Goal: Transaction & Acquisition: Subscribe to service/newsletter

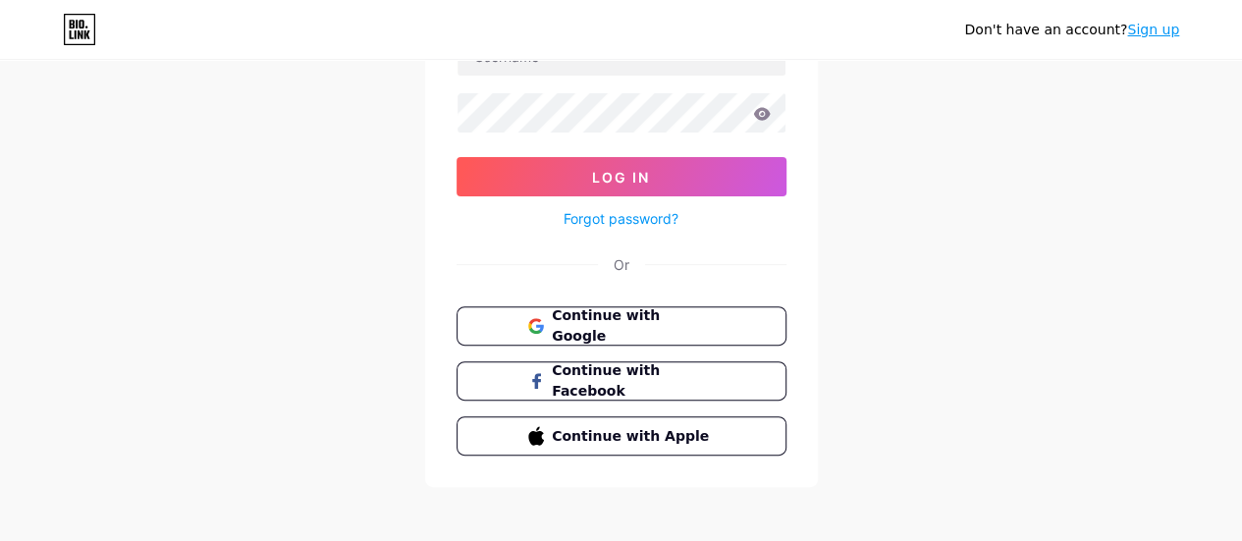
scroll to position [180, 0]
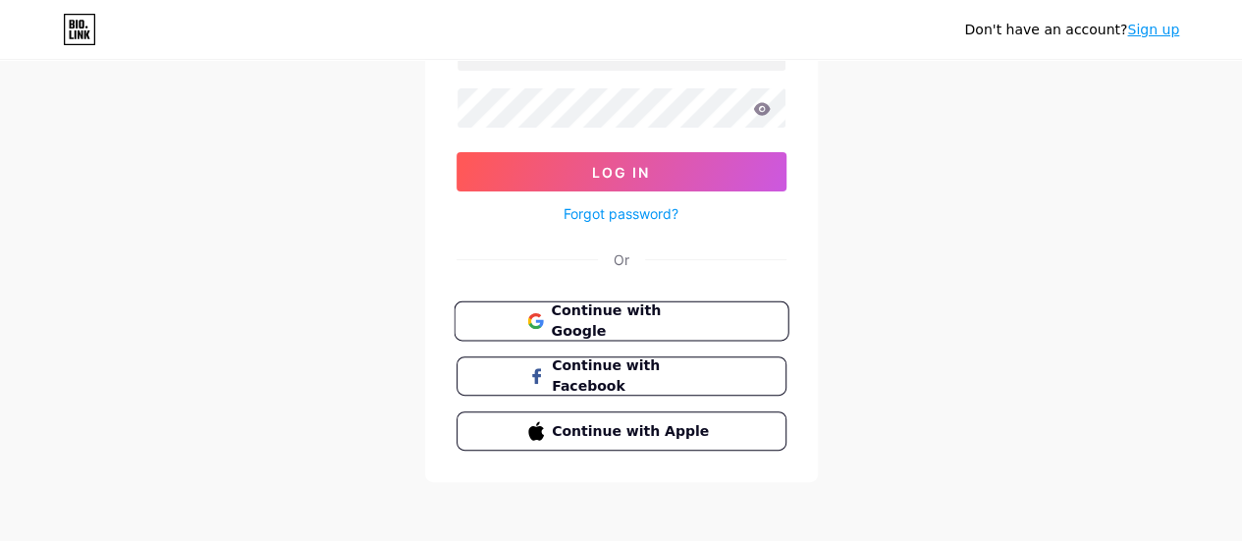
click at [616, 305] on button "Continue with Google" at bounding box center [620, 321] width 335 height 40
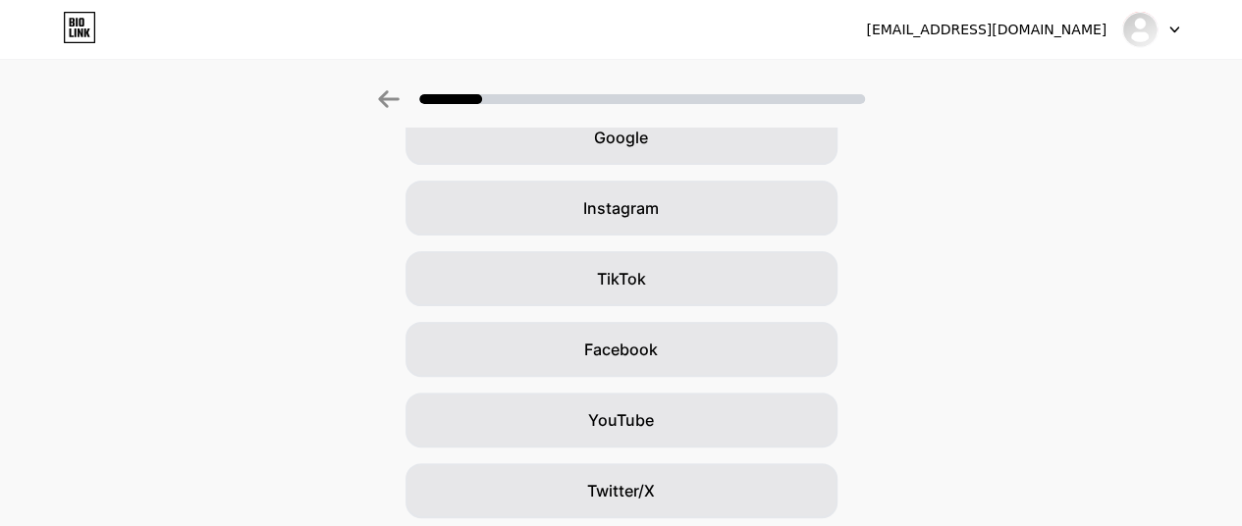
scroll to position [121, 0]
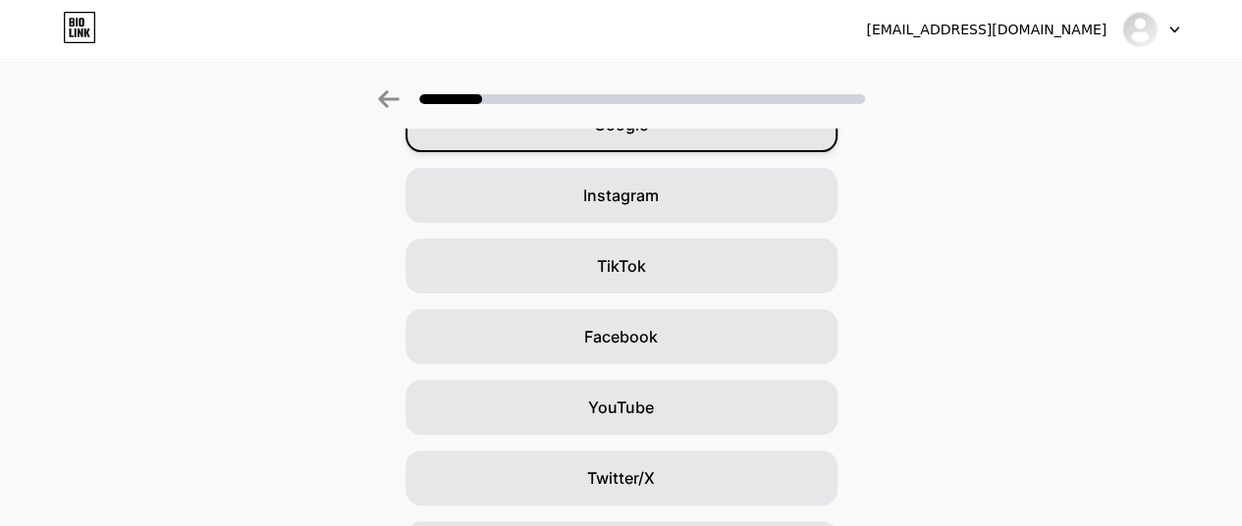
click at [731, 134] on div "Google" at bounding box center [621, 124] width 432 height 55
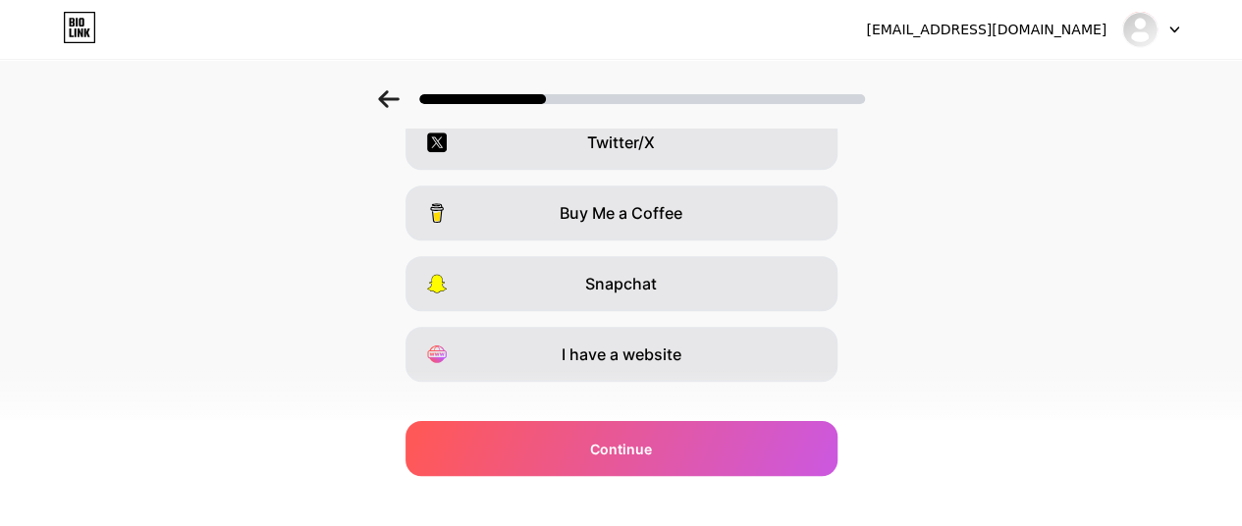
scroll to position [418, 0]
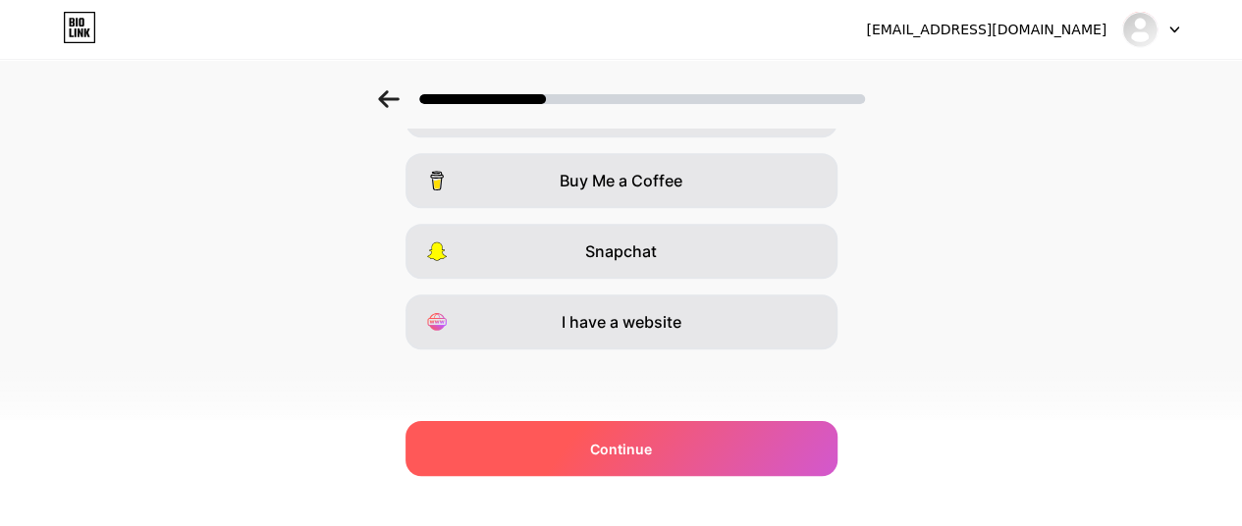
click at [649, 448] on span "Continue" at bounding box center [621, 449] width 62 height 21
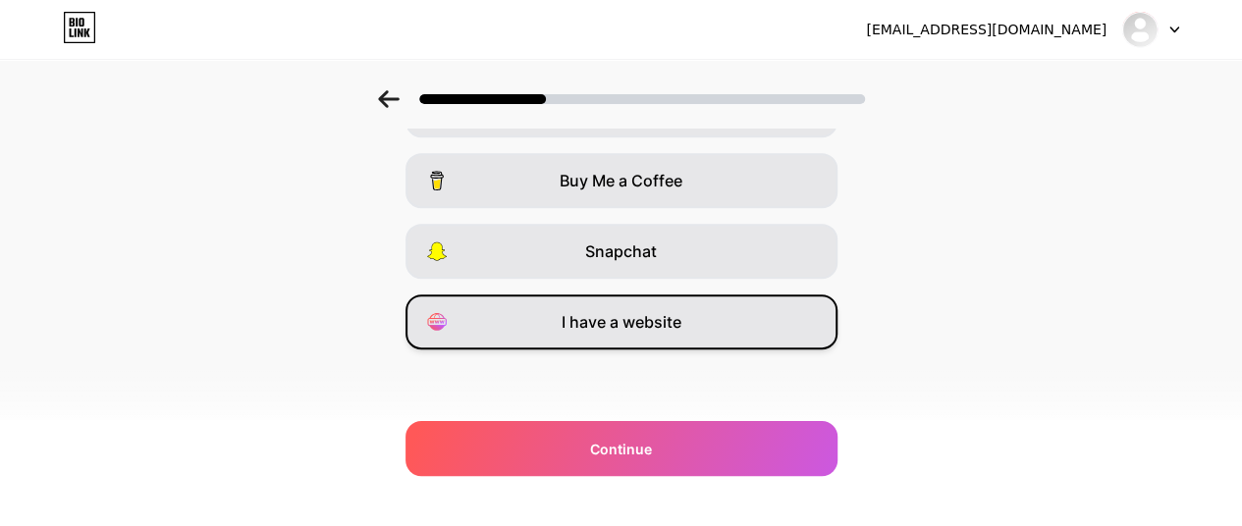
click at [691, 312] on div "I have a website" at bounding box center [621, 321] width 432 height 55
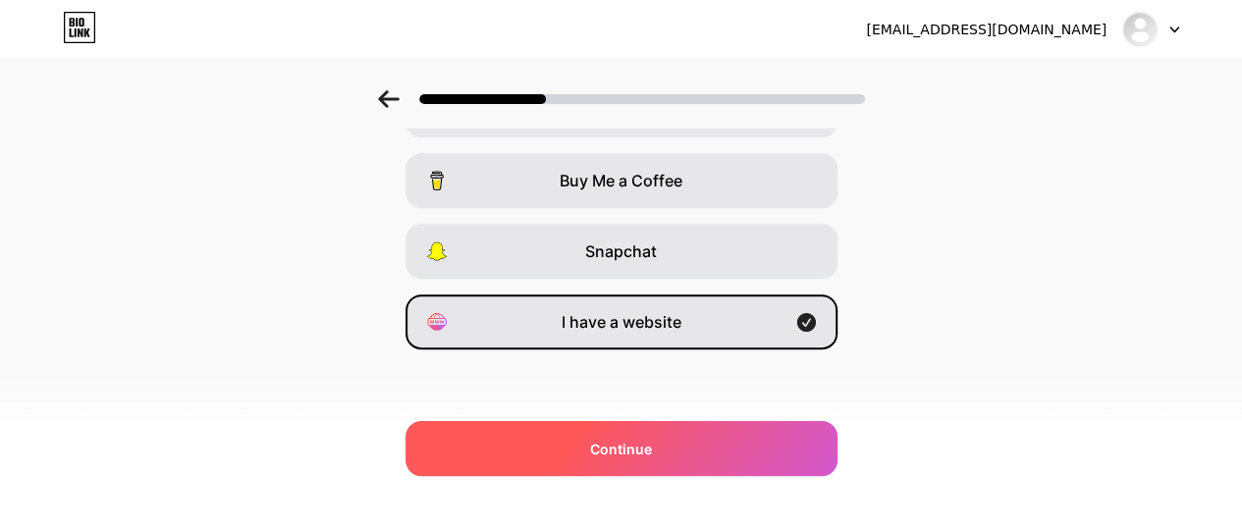
click at [697, 452] on div "Continue" at bounding box center [621, 448] width 432 height 55
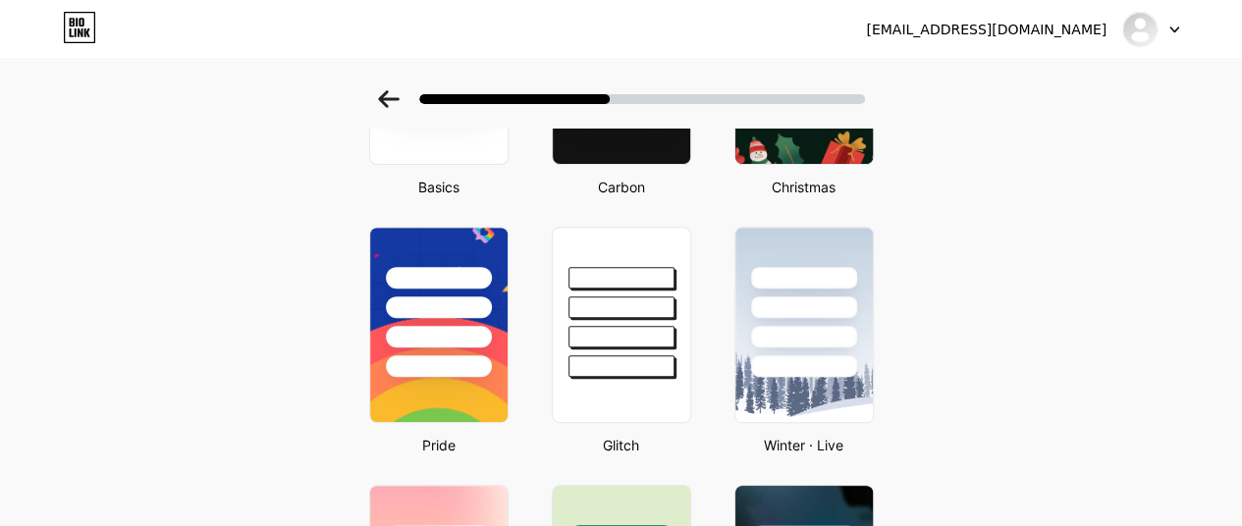
scroll to position [0, 0]
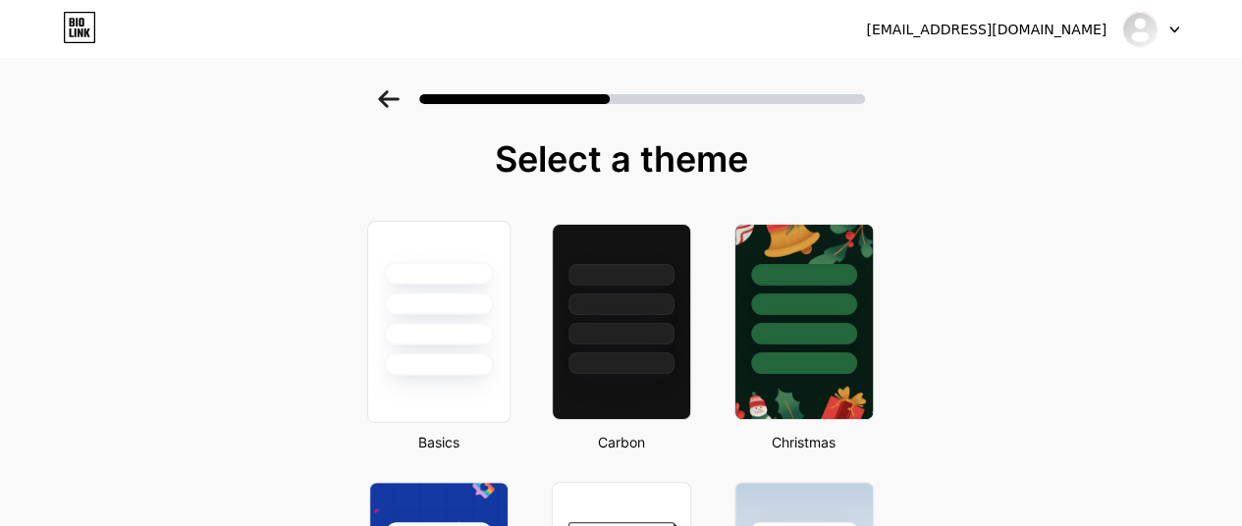
click at [445, 390] on div at bounding box center [437, 322] width 143 height 202
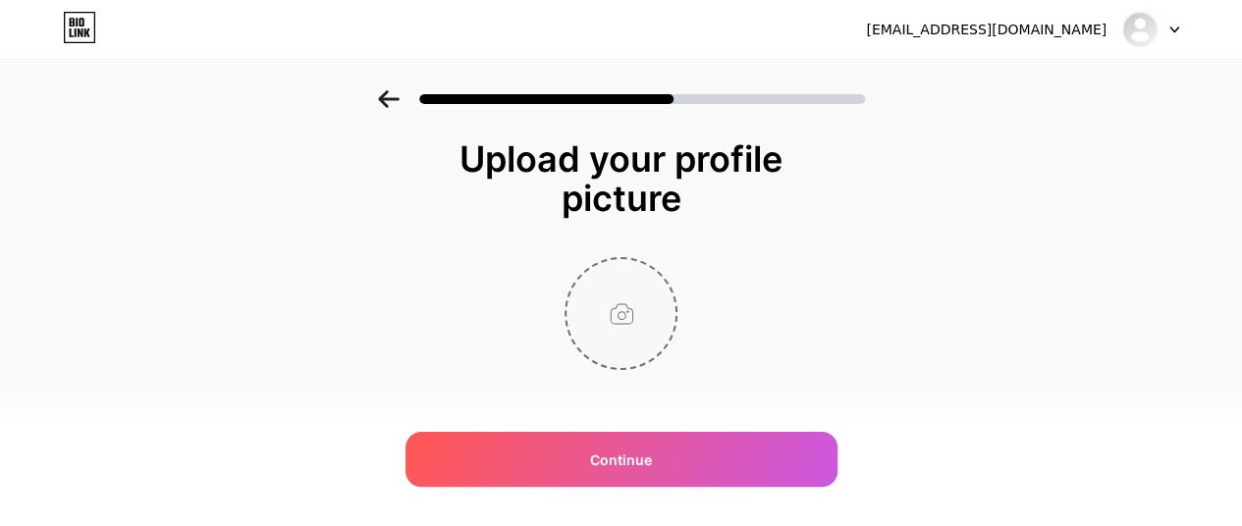
click at [599, 274] on input "file" at bounding box center [620, 313] width 109 height 109
type input "C:\fakepath\Untitled design (32).png"
click at [224, 15] on div "[EMAIL_ADDRESS][DOMAIN_NAME] Logout" at bounding box center [621, 29] width 1242 height 35
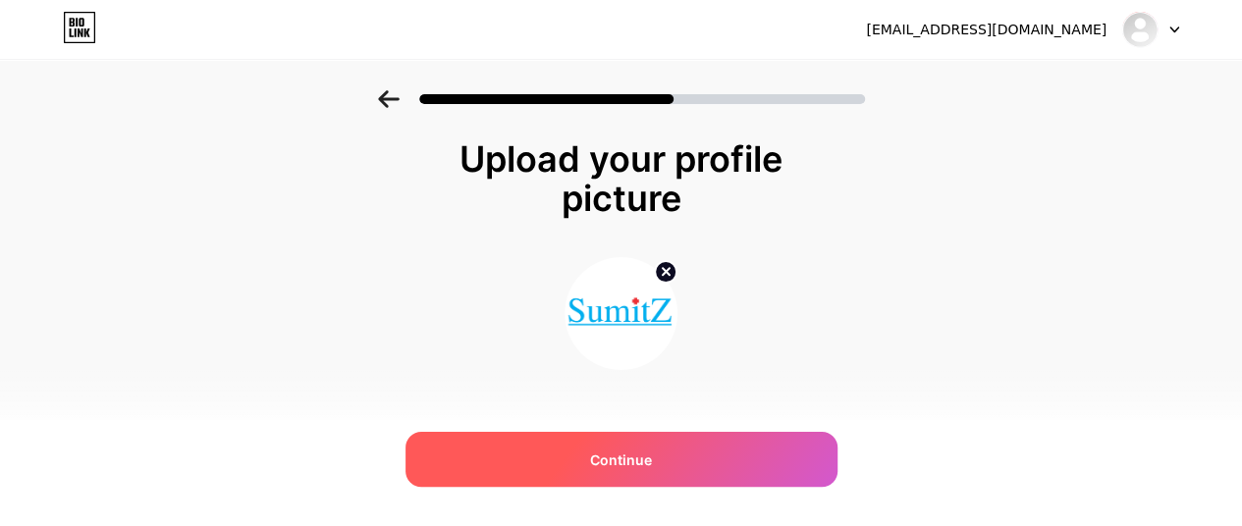
click at [669, 457] on div "Continue" at bounding box center [621, 459] width 432 height 55
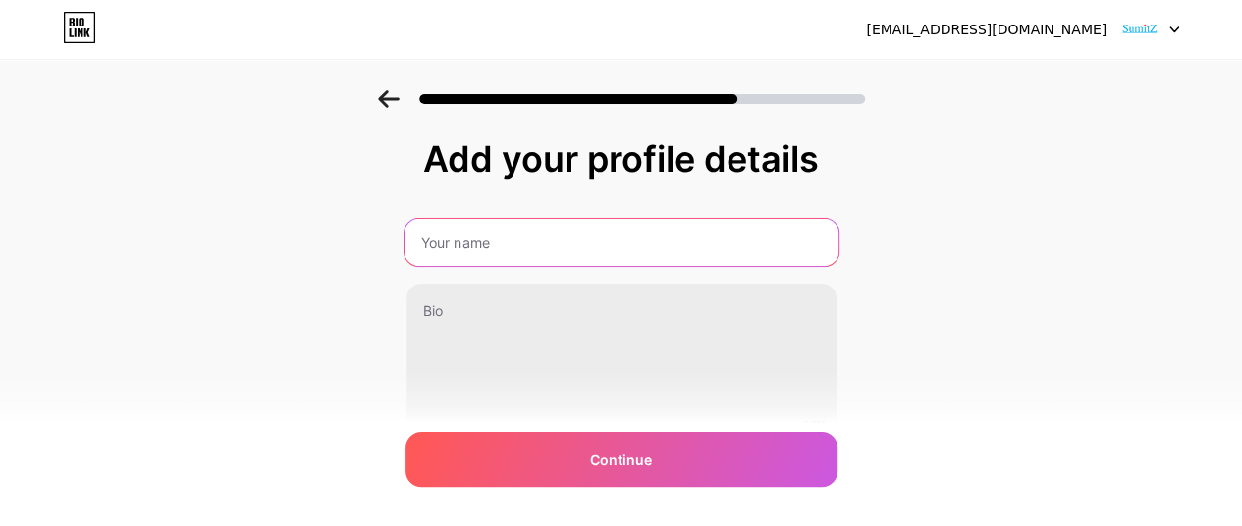
click at [500, 242] on input "text" at bounding box center [620, 242] width 434 height 47
type input "Dr.Sumit"
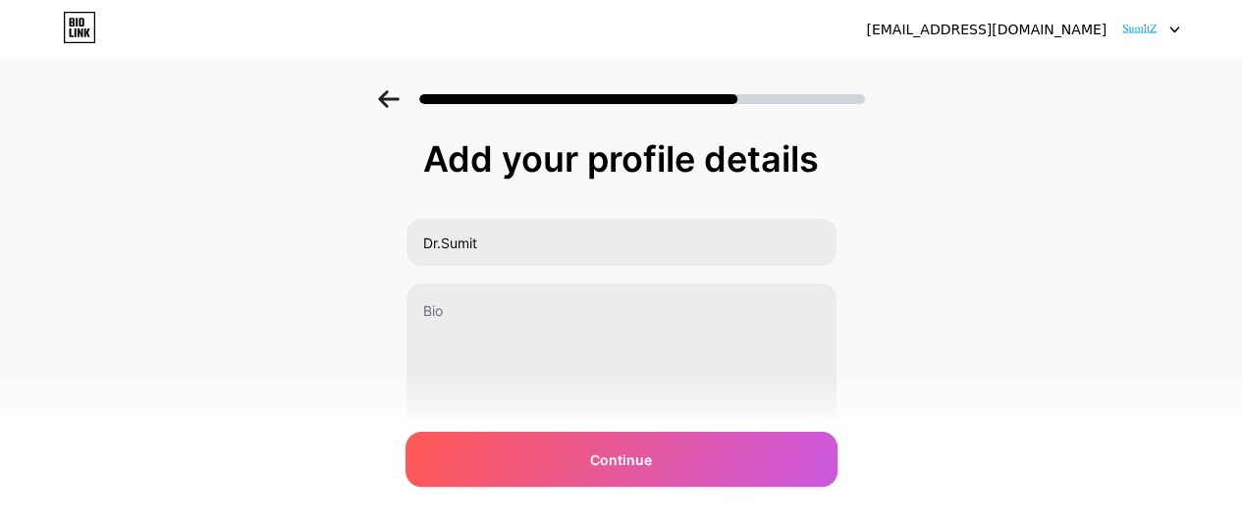
click at [501, 283] on div "0/255" at bounding box center [621, 362] width 432 height 158
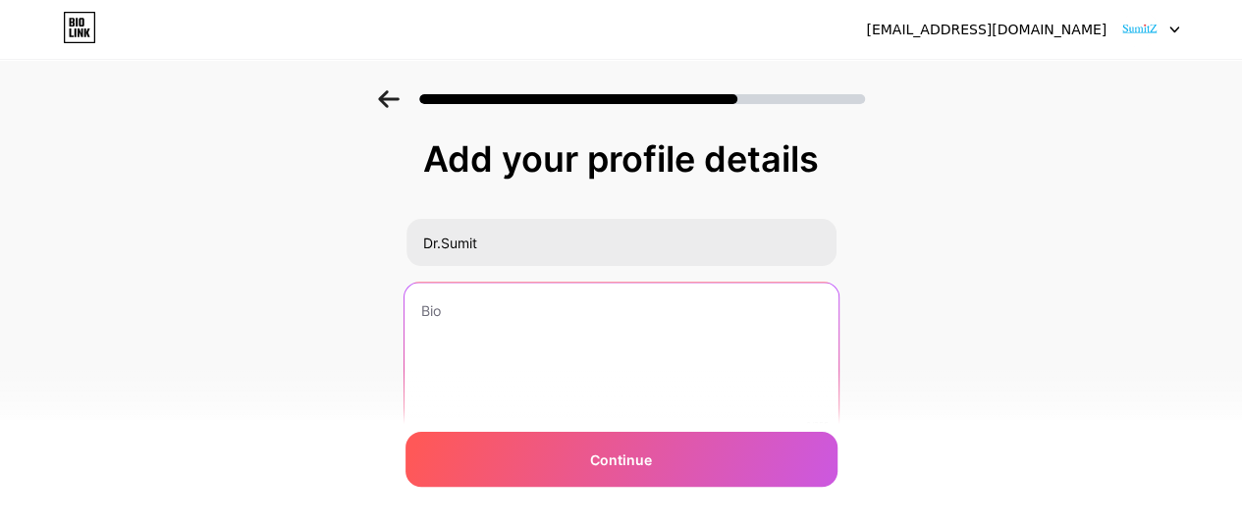
click at [464, 311] on textarea at bounding box center [620, 363] width 434 height 160
paste textarea "Dr.SumitZ is one of the leading Orthopedic & Physiotherapy clinics in [GEOGRAPH…"
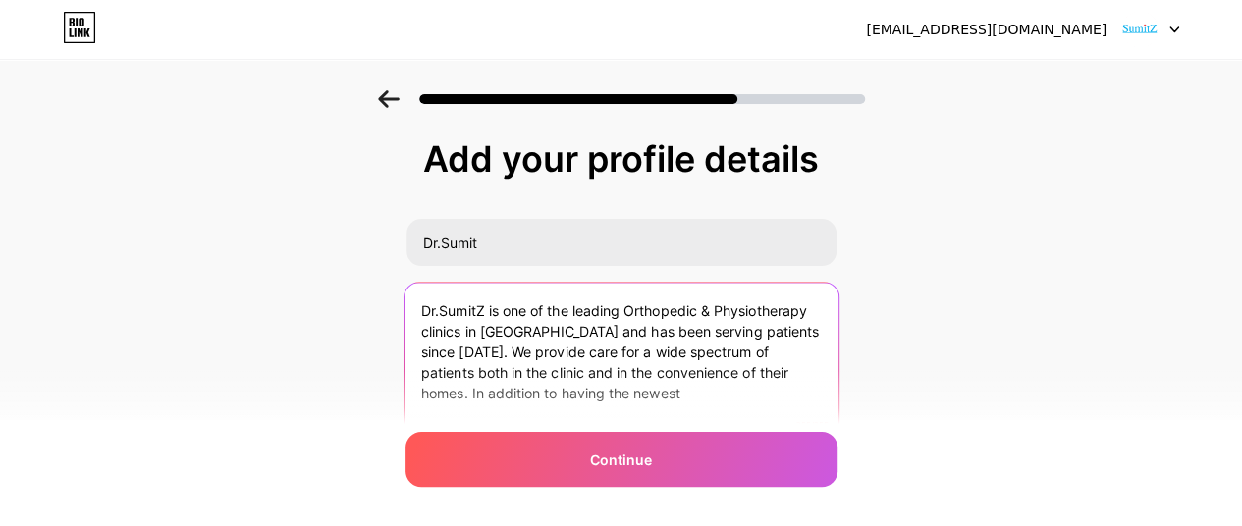
type textarea "Dr.SumitZ is one of the leading Orthopedic & Physiotherapy clinics in [GEOGRAPH…"
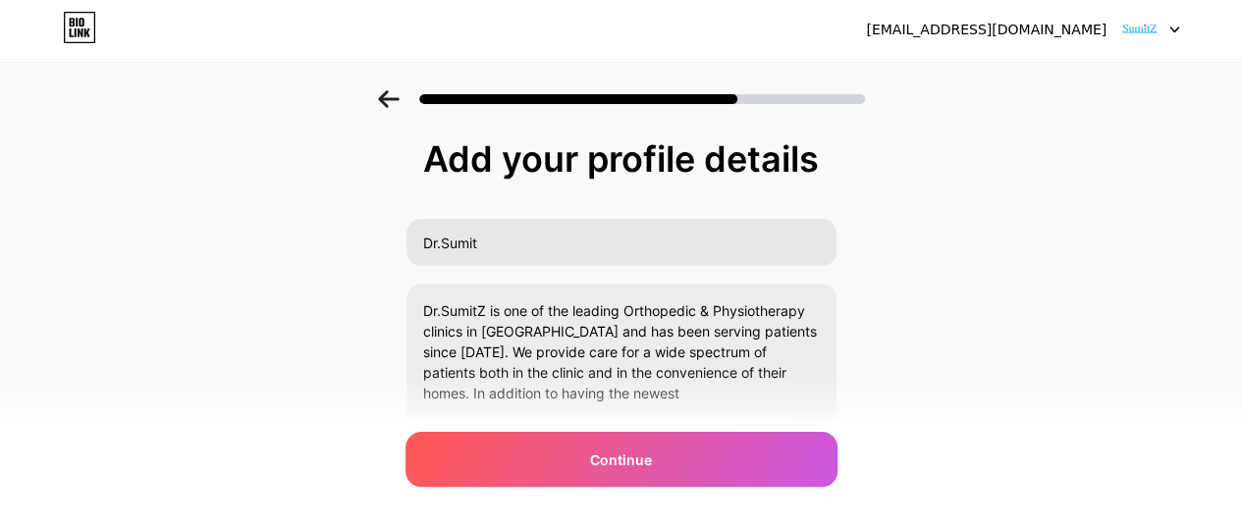
scroll to position [90, 0]
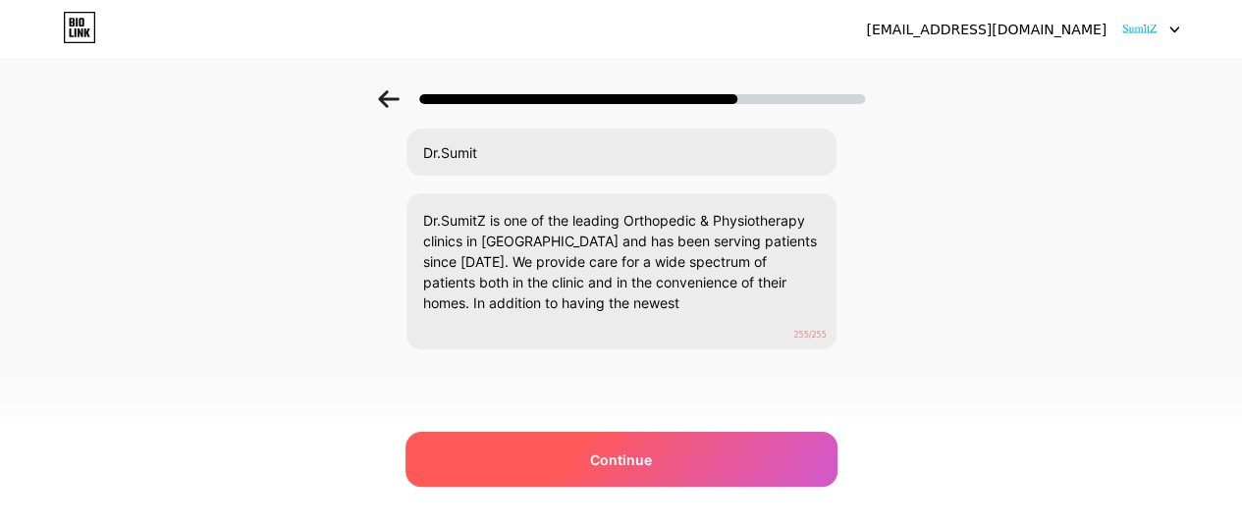
click at [652, 450] on span "Continue" at bounding box center [621, 460] width 62 height 21
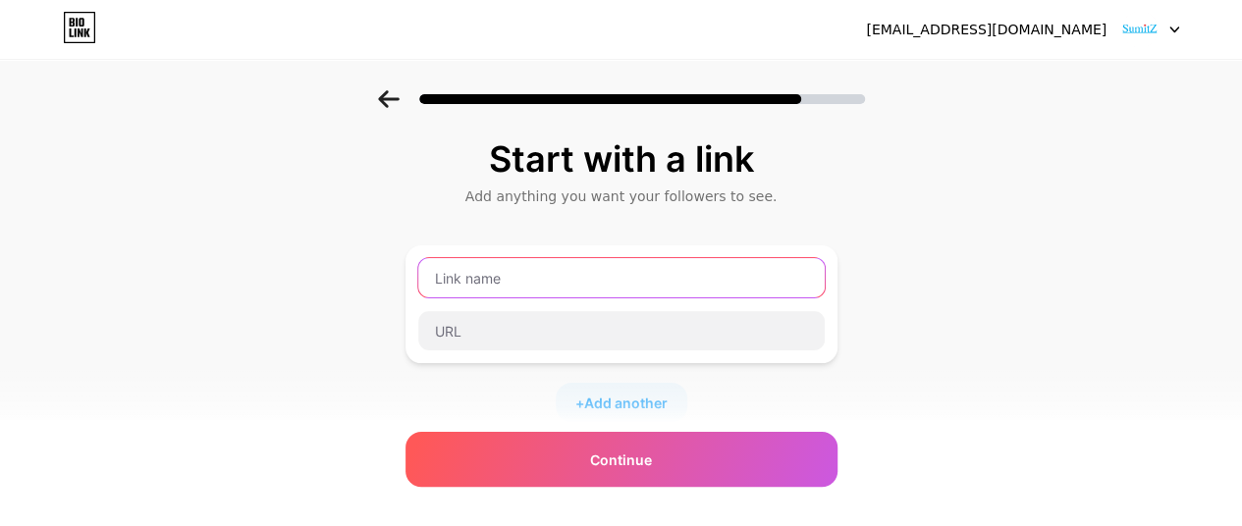
click at [513, 280] on input "text" at bounding box center [621, 277] width 406 height 39
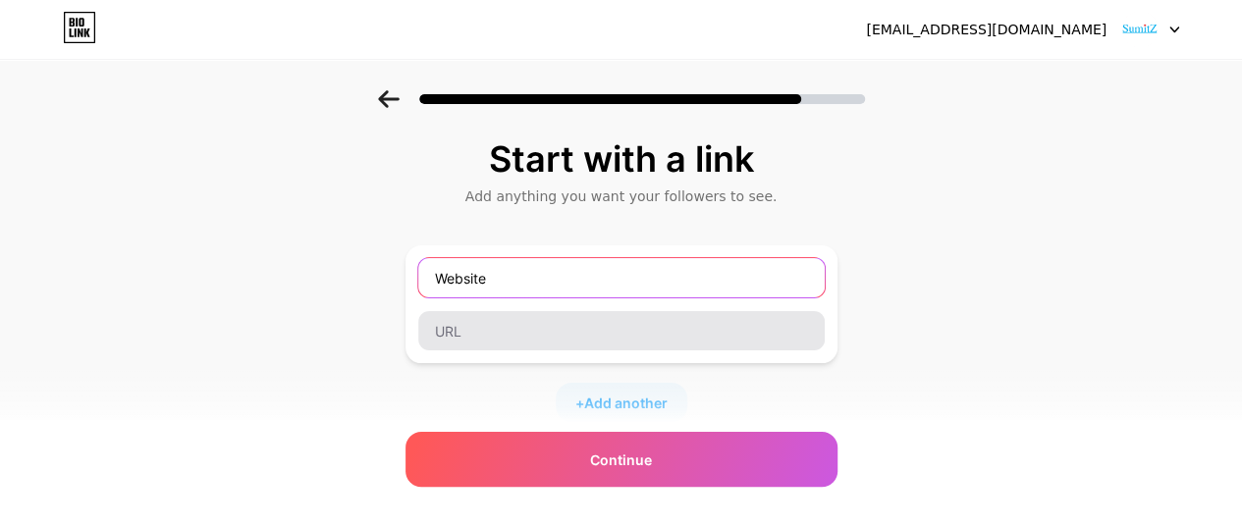
type input "Website"
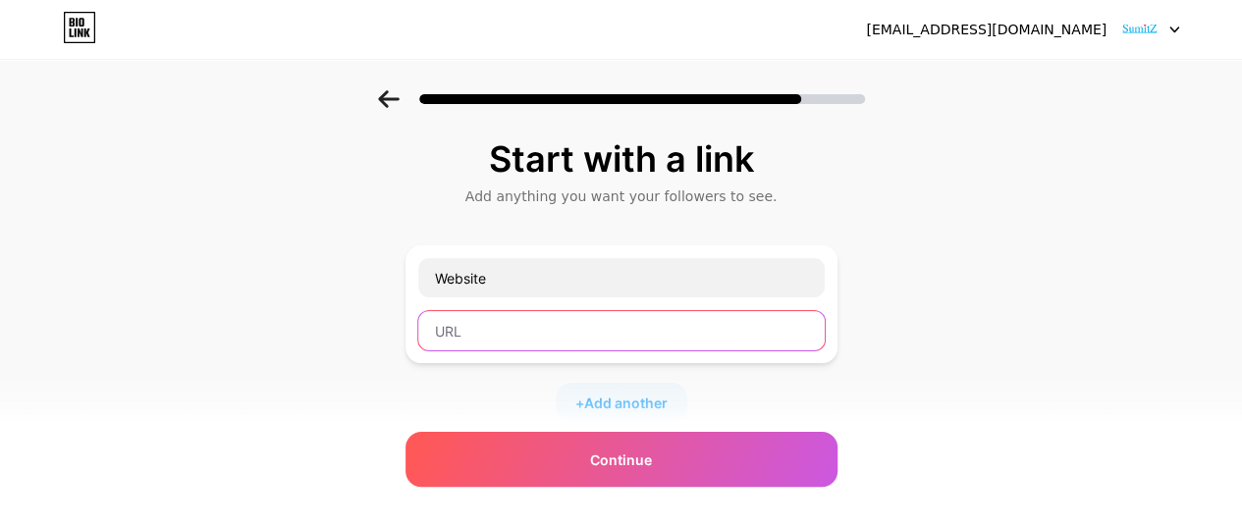
click at [493, 322] on input "text" at bounding box center [621, 330] width 406 height 39
paste input "[URL][DOMAIN_NAME]"
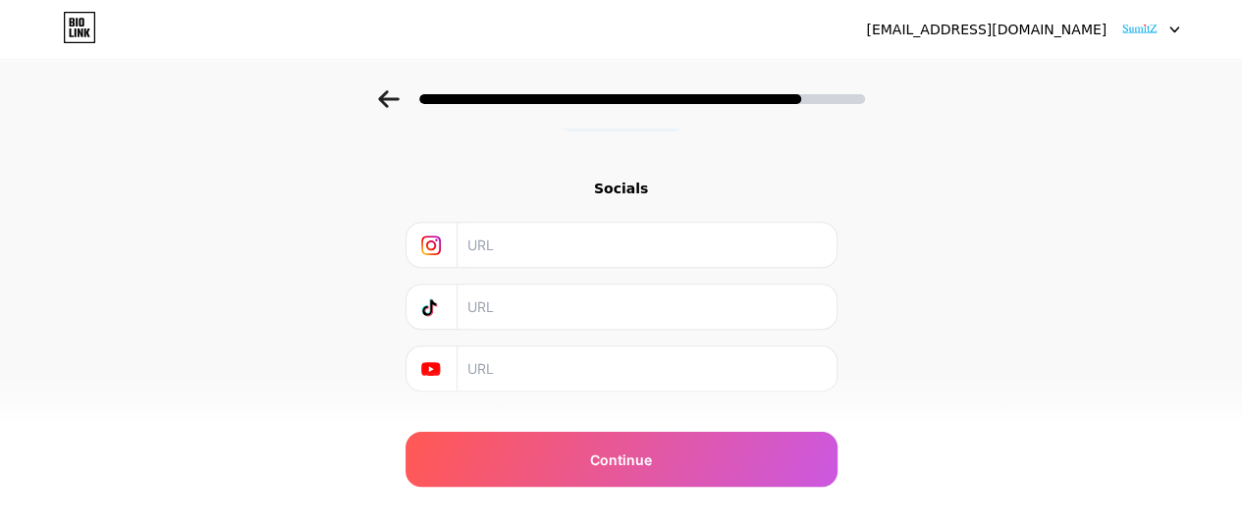
scroll to position [330, 0]
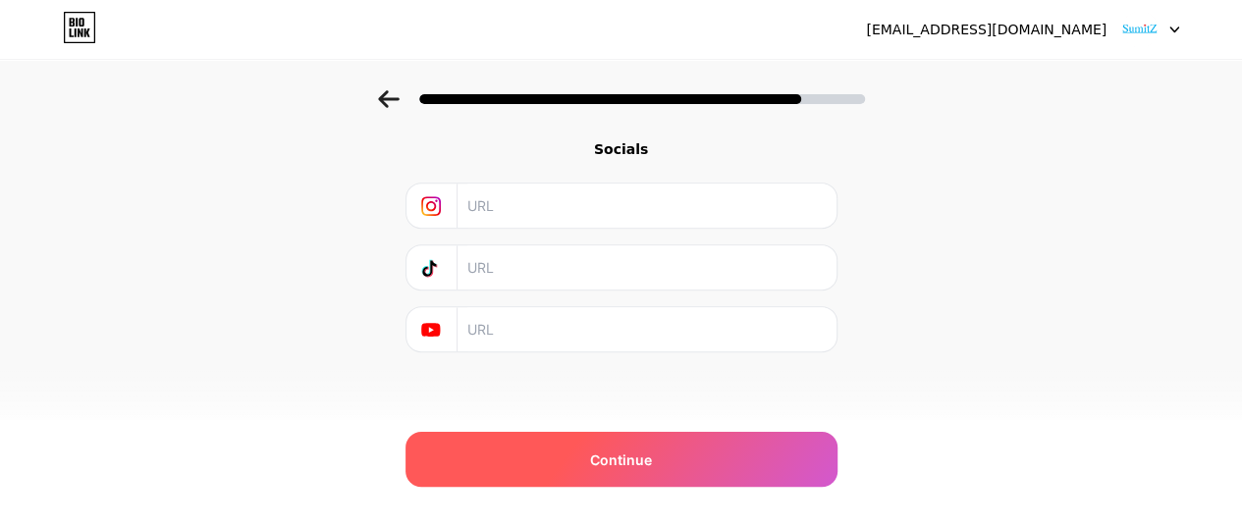
type input "[URL][DOMAIN_NAME]"
click at [525, 458] on div "Continue" at bounding box center [621, 459] width 432 height 55
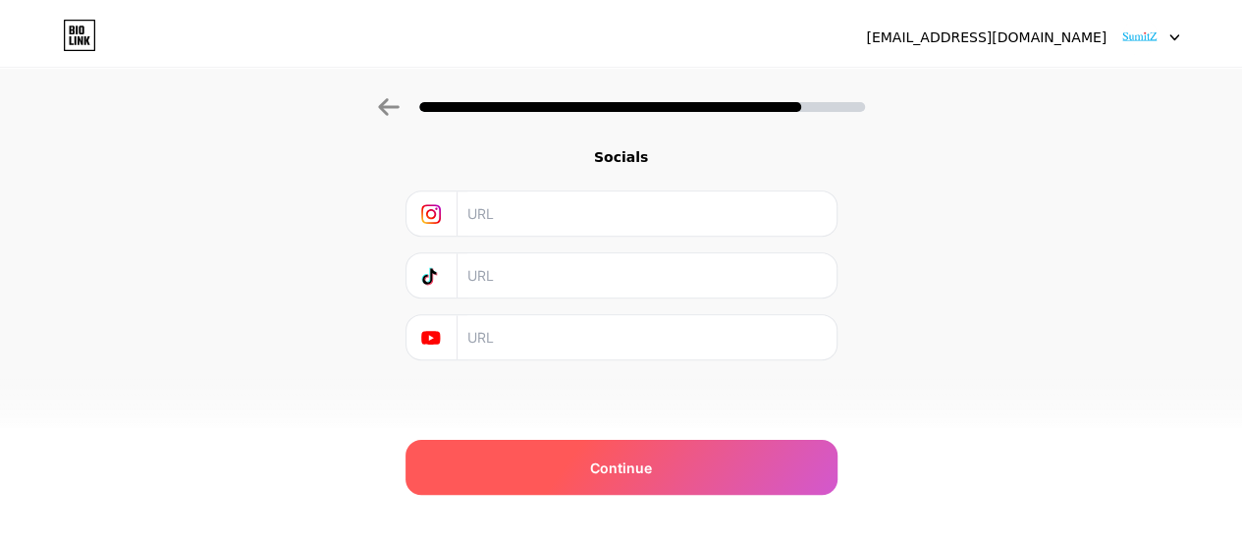
scroll to position [0, 0]
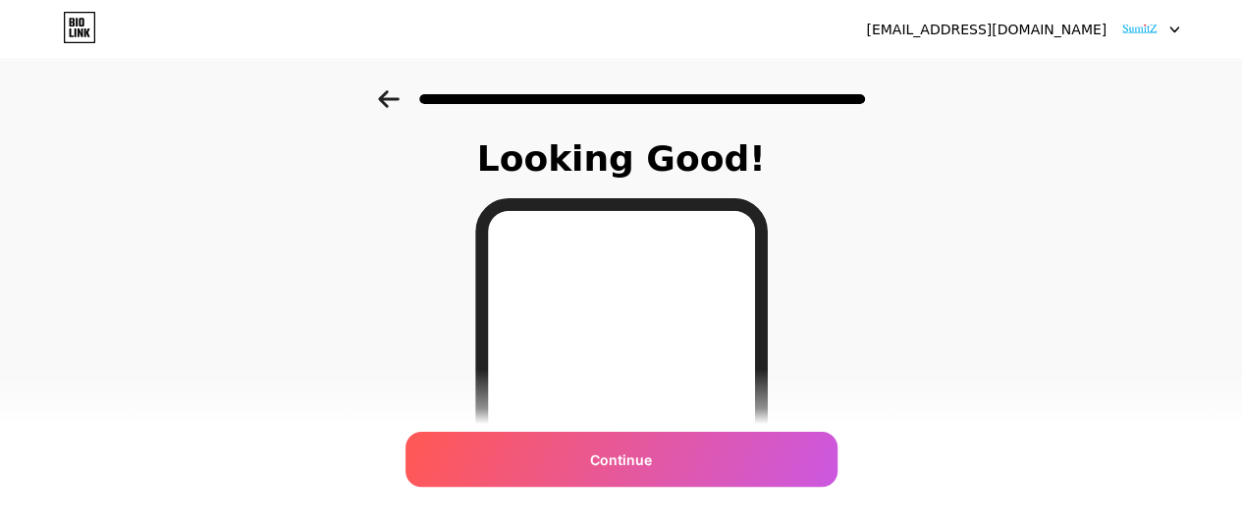
click at [525, 458] on div "Continue" at bounding box center [621, 459] width 432 height 55
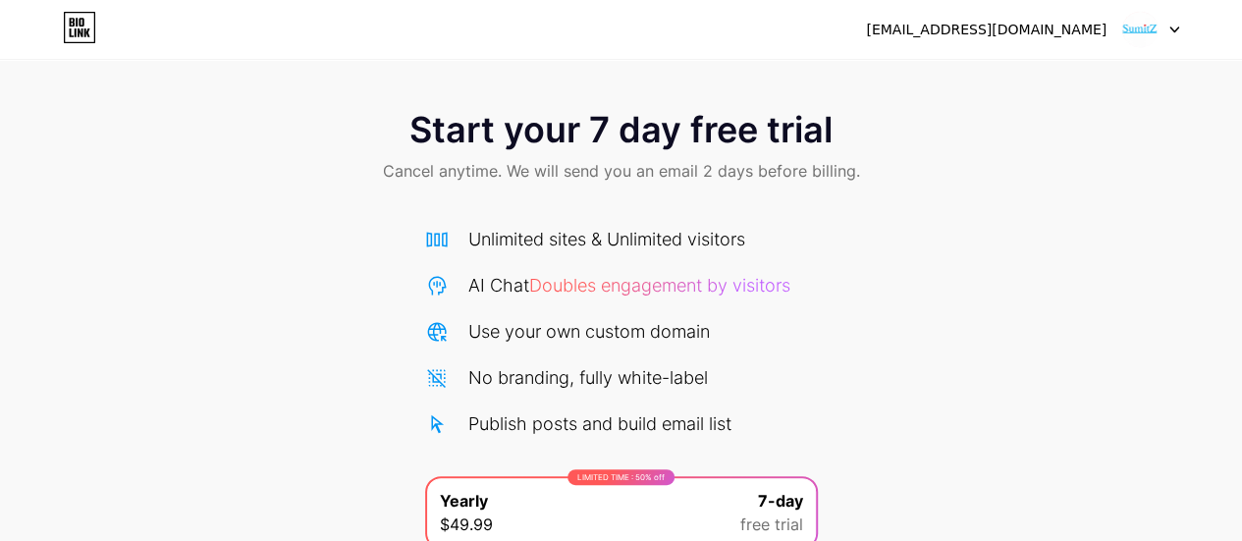
click at [1139, 30] on img at bounding box center [1139, 29] width 37 height 37
click at [1183, 25] on div "[EMAIL_ADDRESS][DOMAIN_NAME] Logout" at bounding box center [621, 29] width 1242 height 35
click at [1170, 27] on icon at bounding box center [1174, 29] width 8 height 5
click at [1139, 21] on img at bounding box center [1139, 29] width 37 height 37
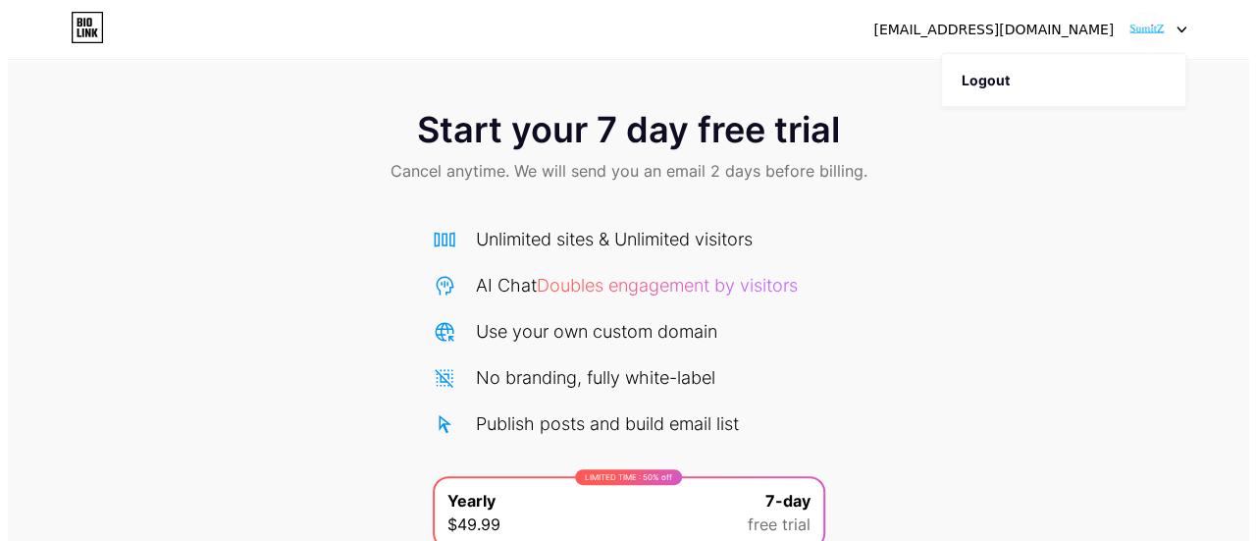
scroll to position [247, 0]
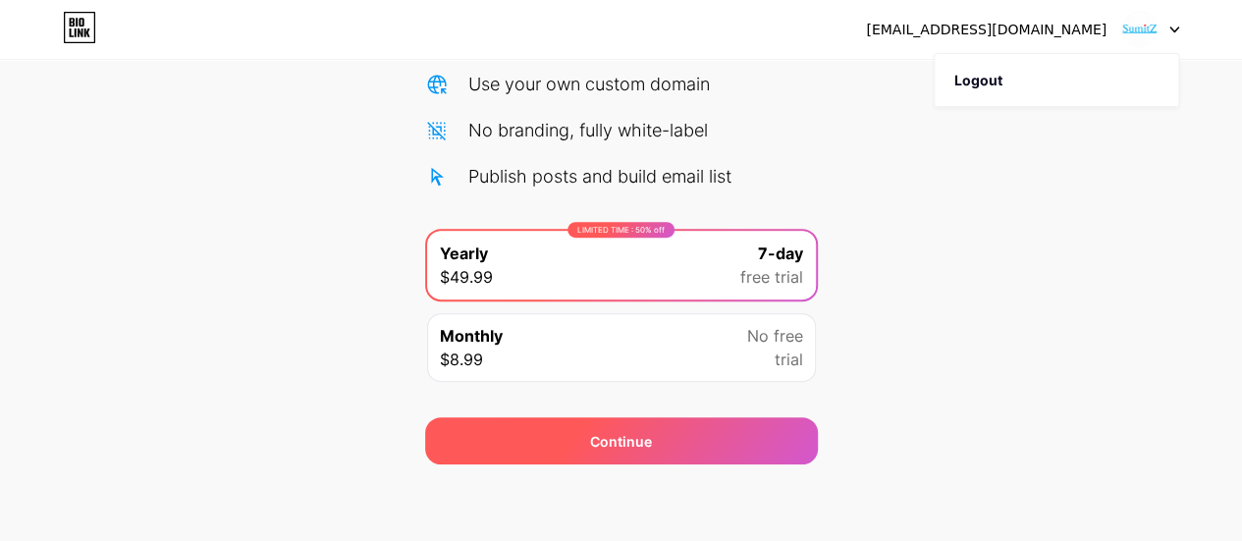
click at [669, 421] on div "Continue" at bounding box center [621, 440] width 393 height 47
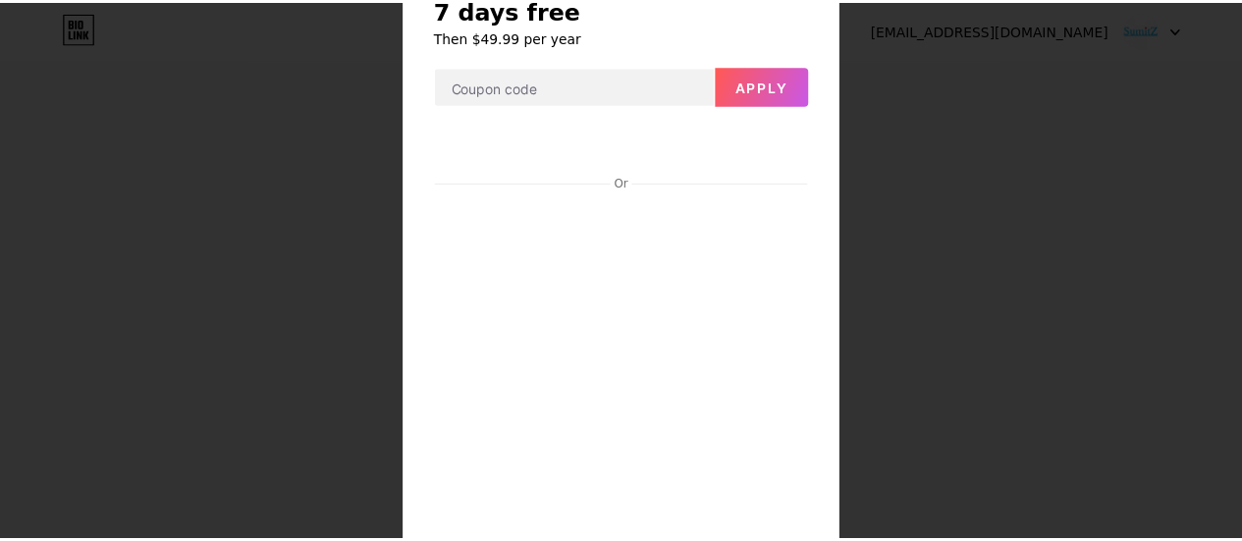
scroll to position [0, 0]
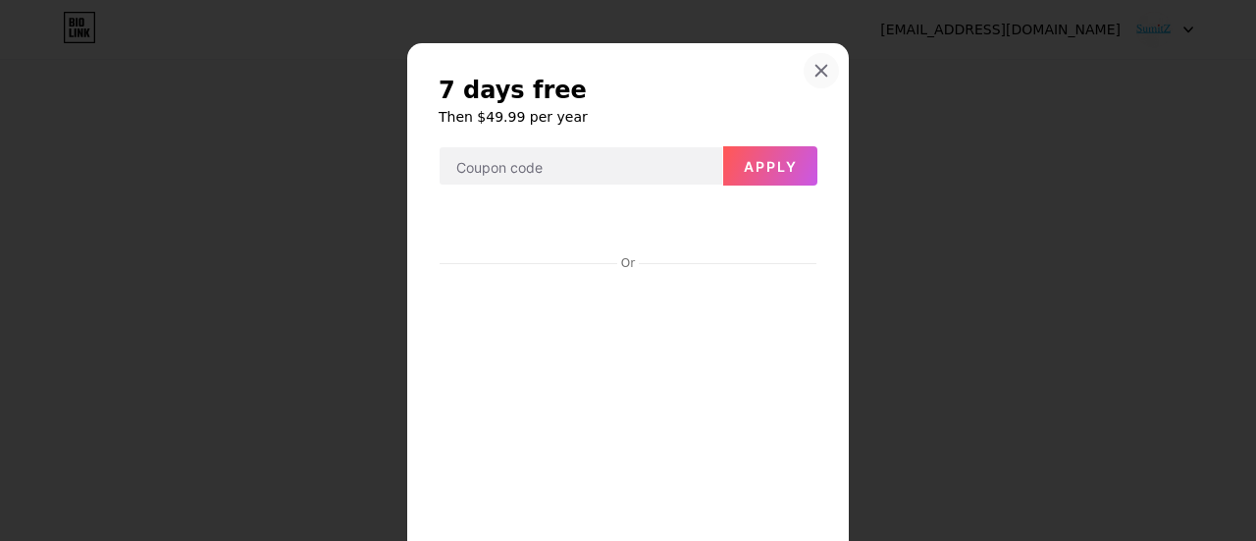
click at [814, 76] on icon at bounding box center [822, 71] width 16 height 16
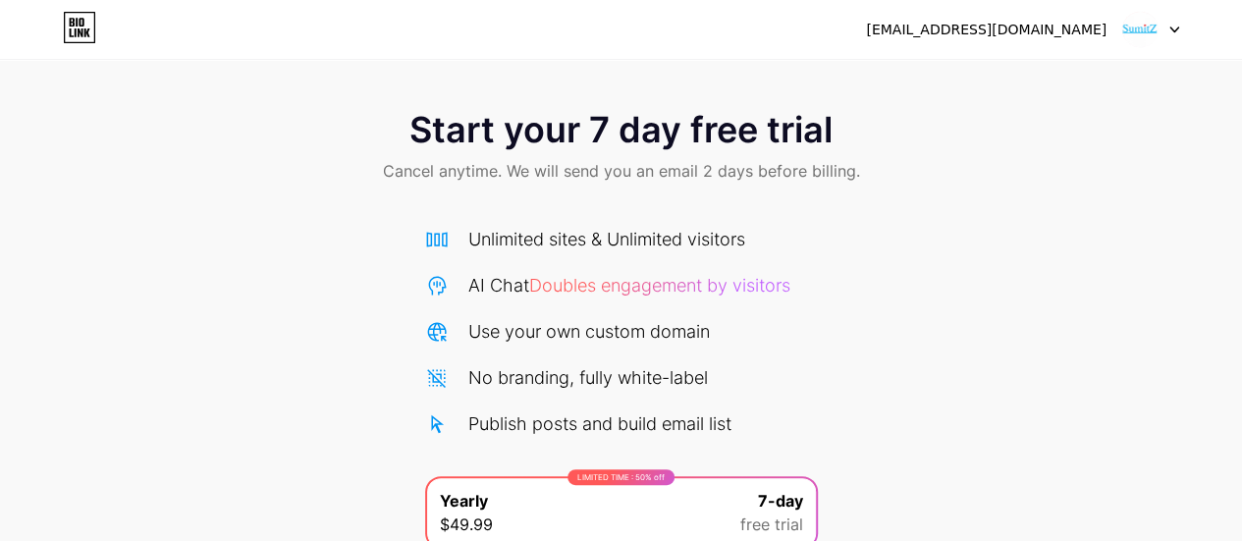
click at [1136, 19] on img at bounding box center [1139, 29] width 37 height 37
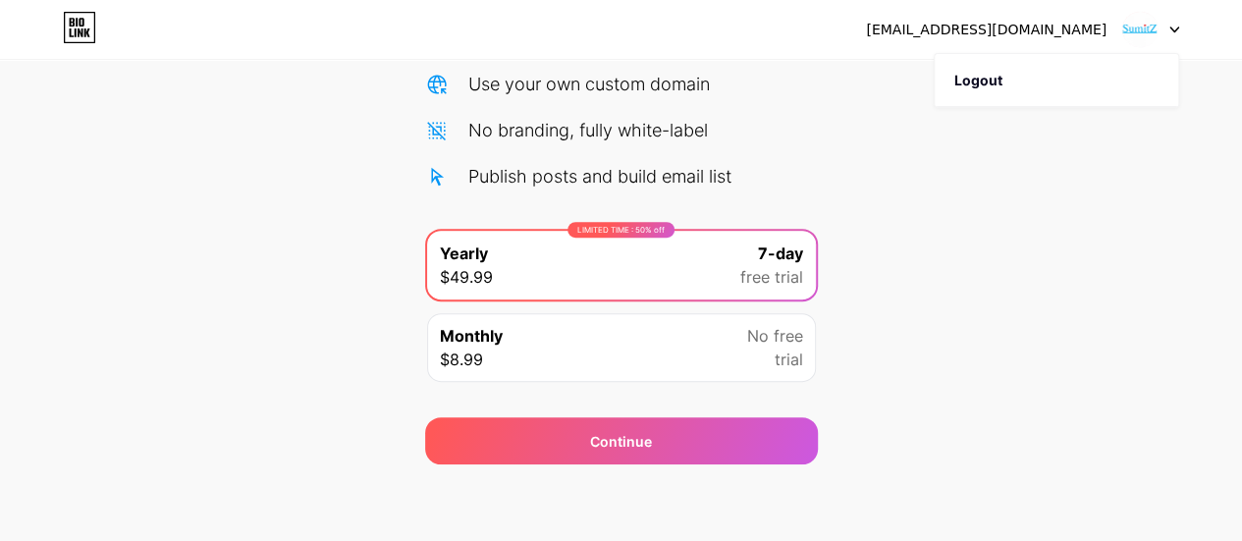
scroll to position [247, 0]
click at [416, 176] on div "Start your 7 day free trial Cancel anytime. We will send you an email 2 days be…" at bounding box center [621, 153] width 1242 height 621
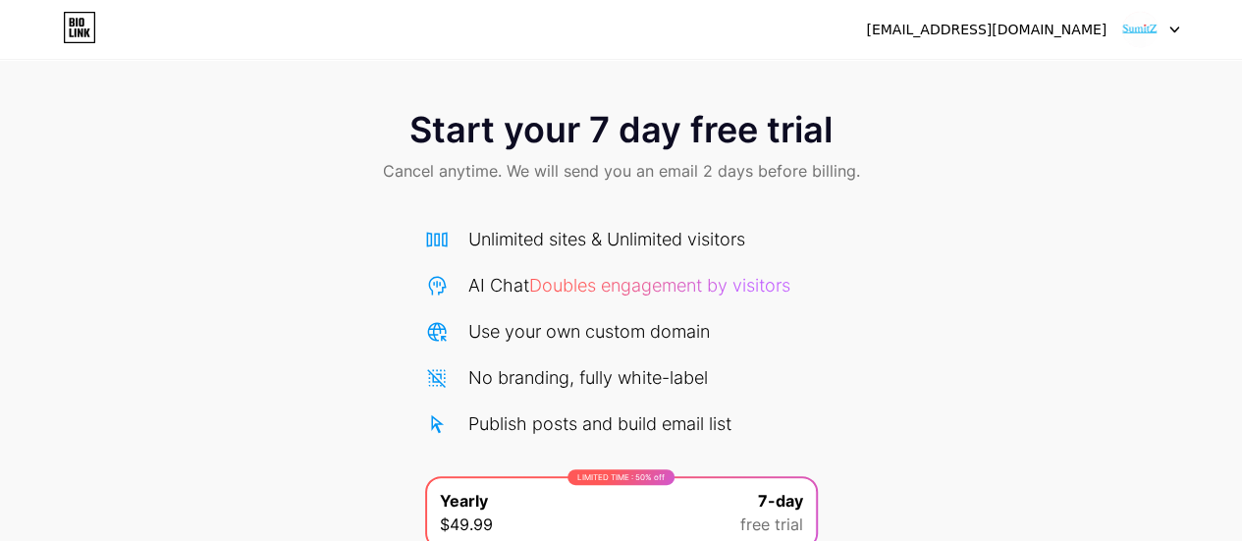
click at [1133, 25] on img at bounding box center [1139, 29] width 37 height 37
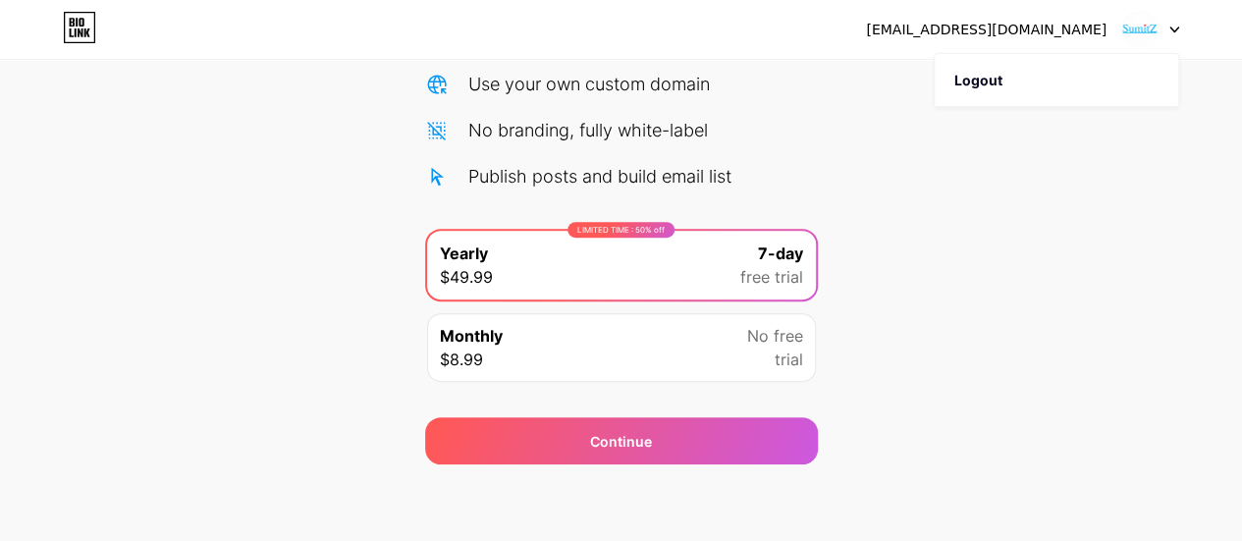
scroll to position [247, 0]
click at [721, 356] on div "Monthly $8.99 No free trial" at bounding box center [621, 347] width 389 height 69
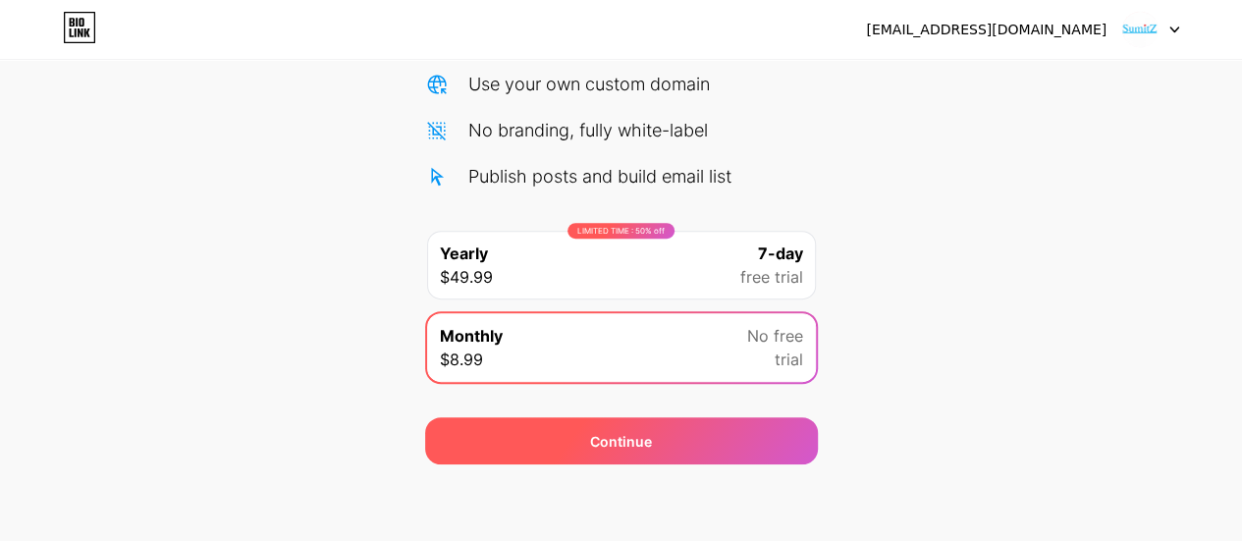
click at [652, 438] on div "Continue" at bounding box center [621, 440] width 393 height 47
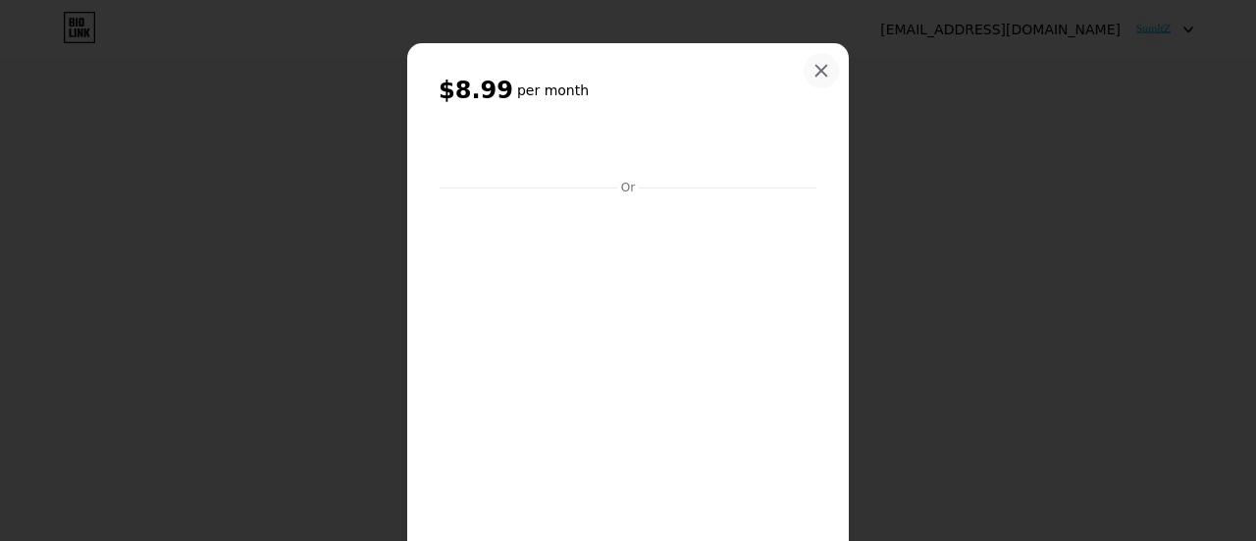
click at [816, 59] on div at bounding box center [821, 70] width 35 height 35
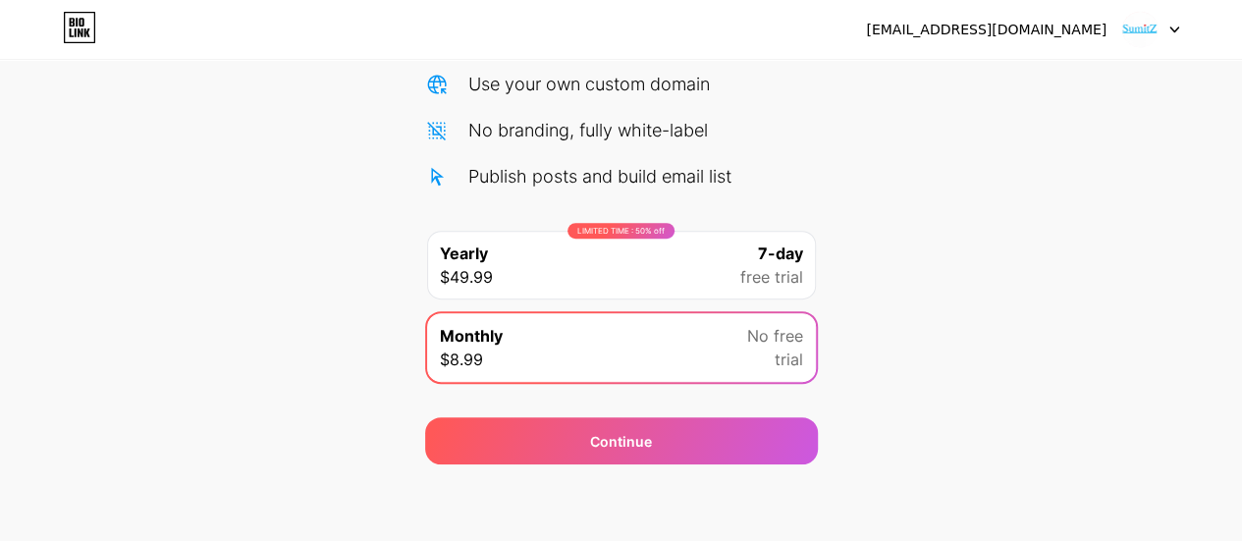
scroll to position [0, 0]
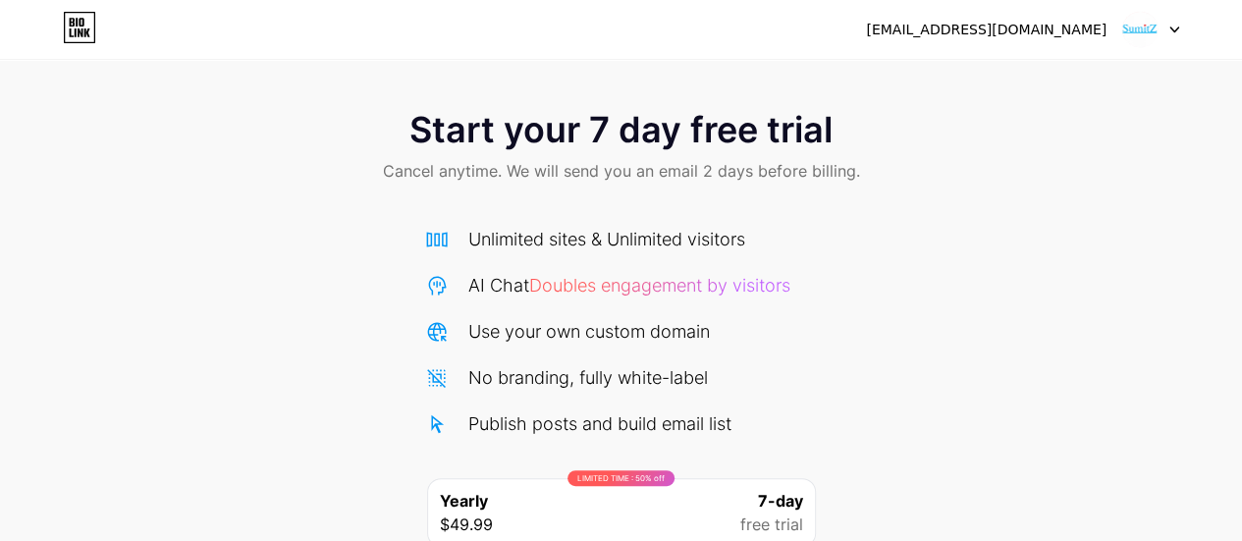
click at [83, 18] on icon at bounding box center [79, 27] width 33 height 31
